Goal: Information Seeking & Learning: Learn about a topic

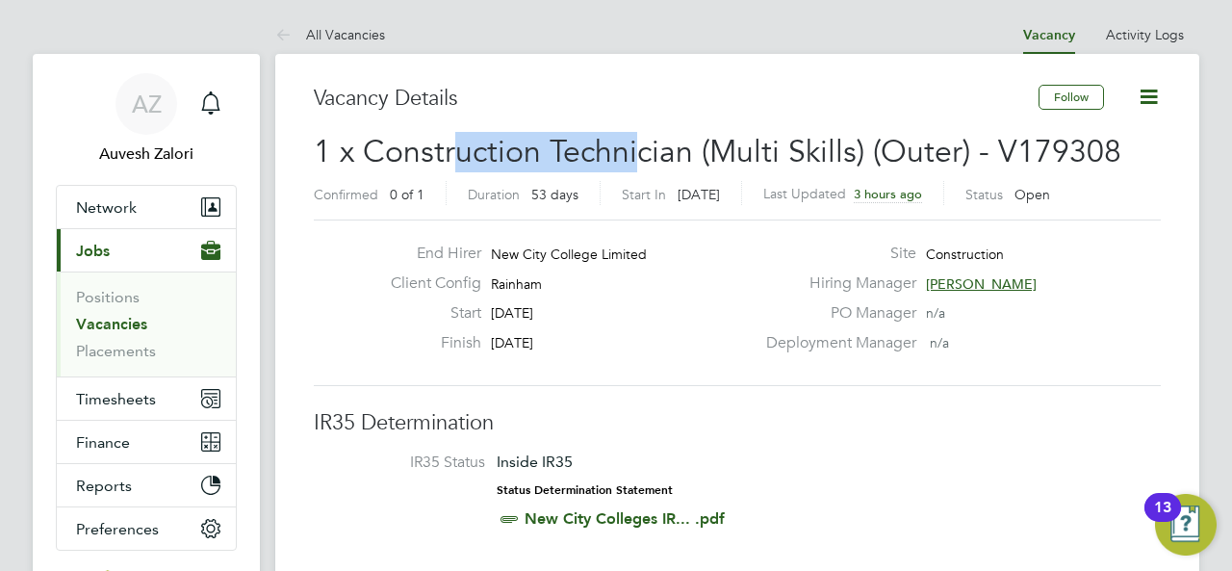
drag, startPoint x: 455, startPoint y: 145, endPoint x: 634, endPoint y: 146, distance: 179.1
click at [634, 146] on span "1 x Construction Technician (Multi Skills) (Outer) - V179308" at bounding box center [718, 152] width 808 height 38
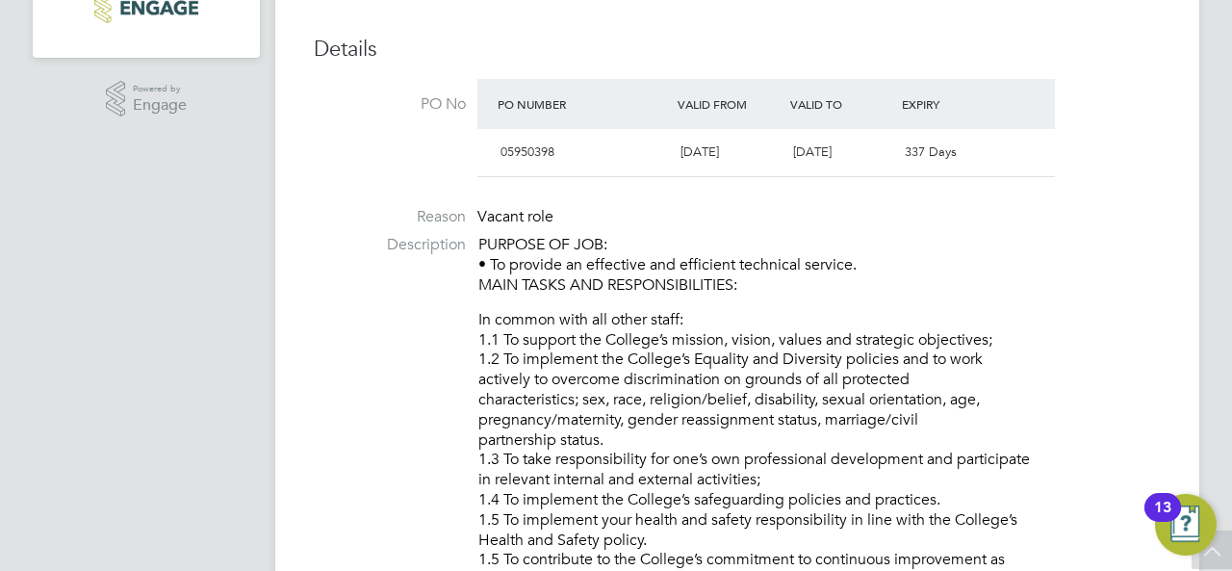
scroll to position [867, 0]
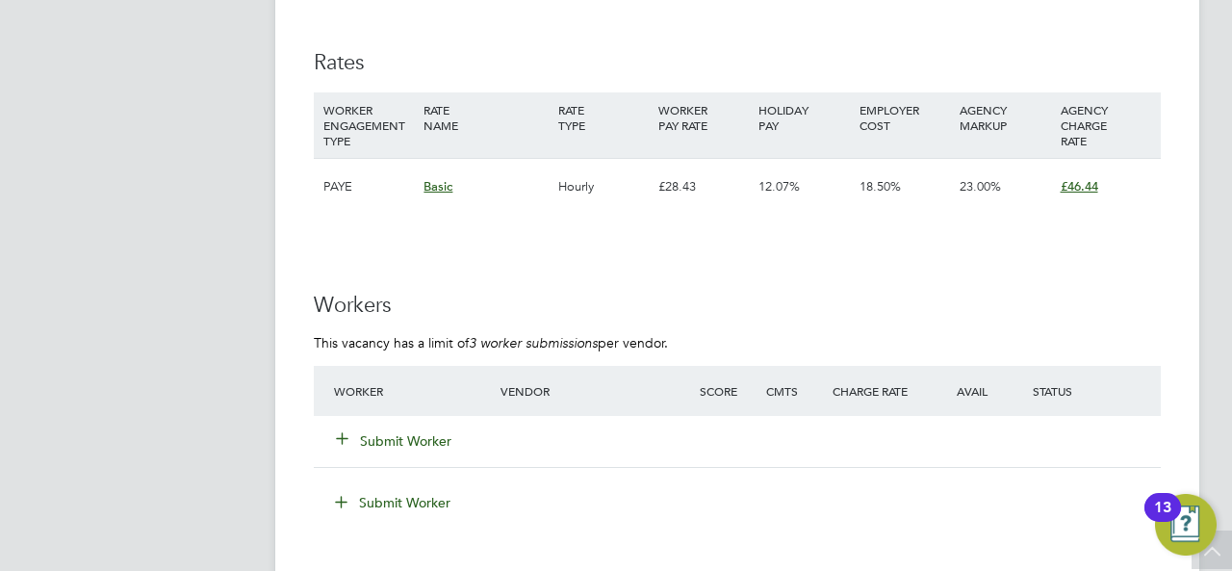
scroll to position [3755, 0]
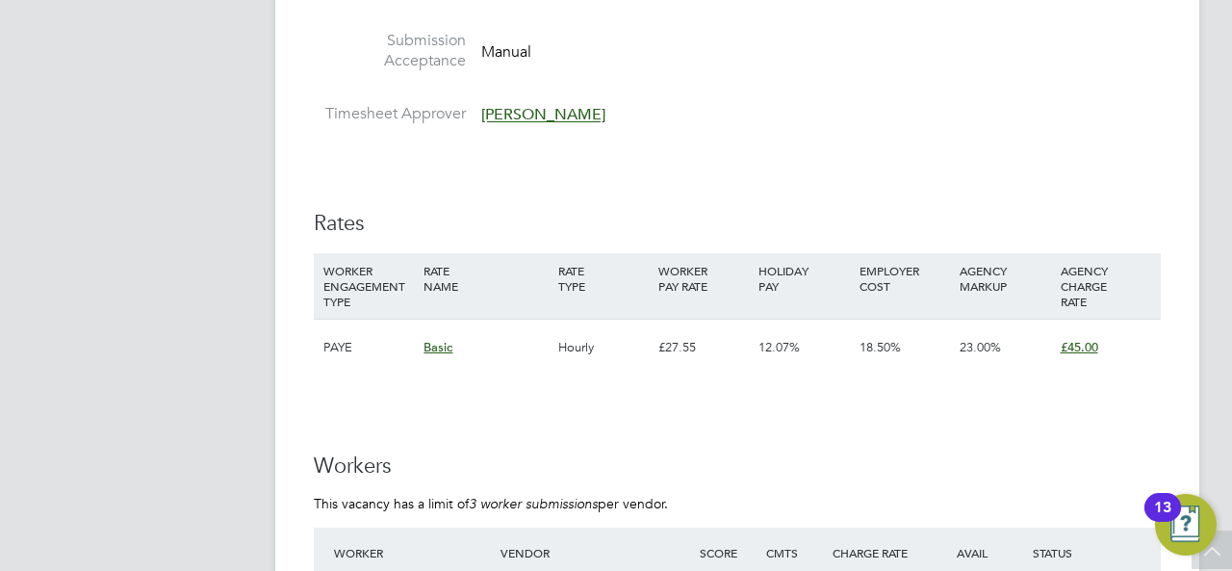
scroll to position [3370, 0]
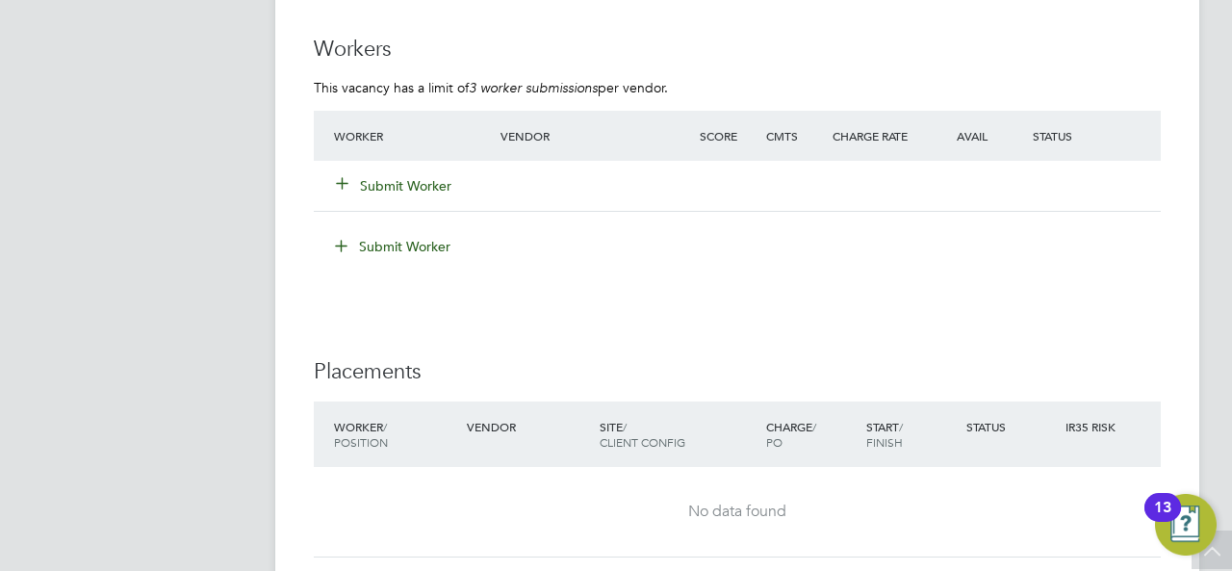
scroll to position [2888, 0]
